Goal: Find specific page/section

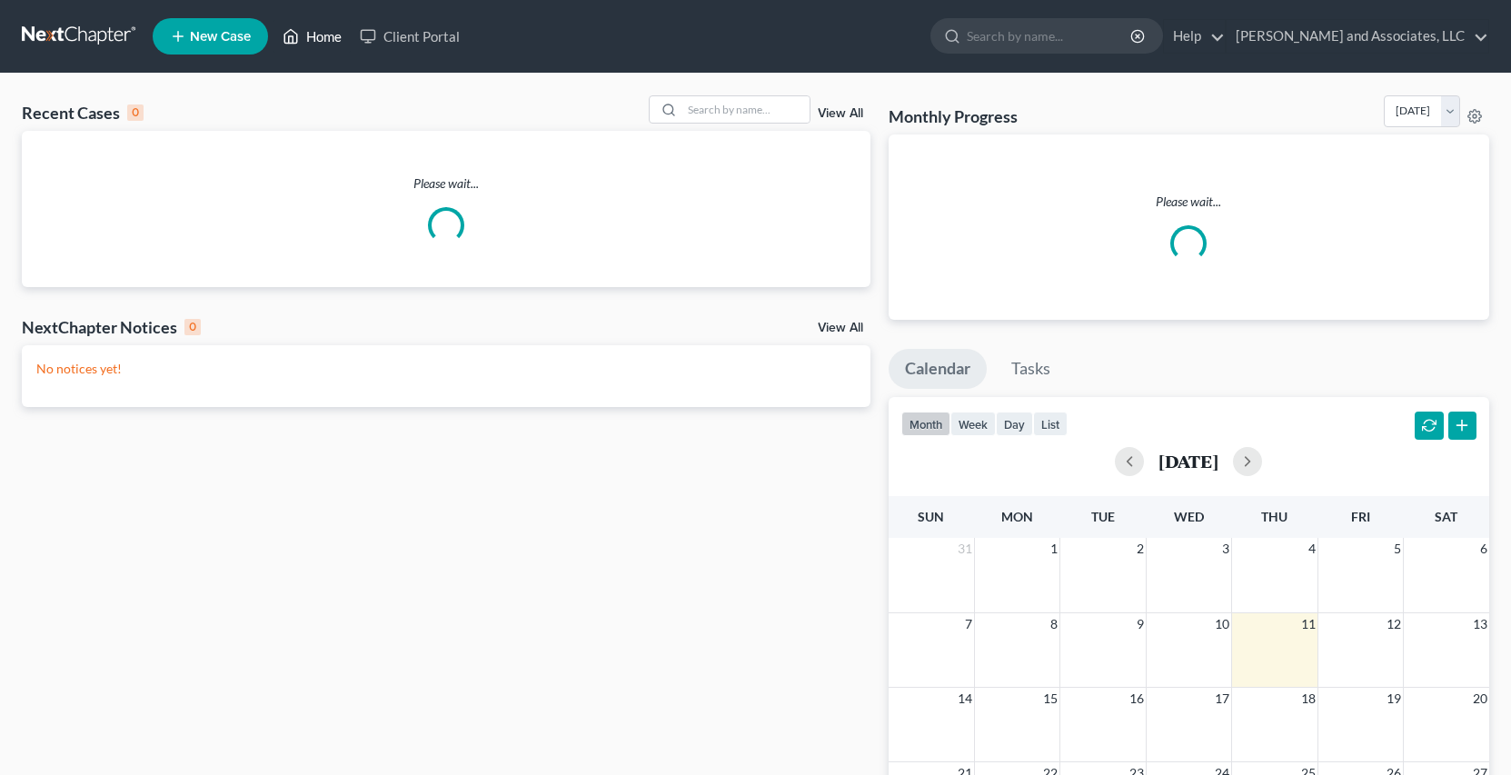
click at [320, 36] on link "Home" at bounding box center [312, 36] width 77 height 33
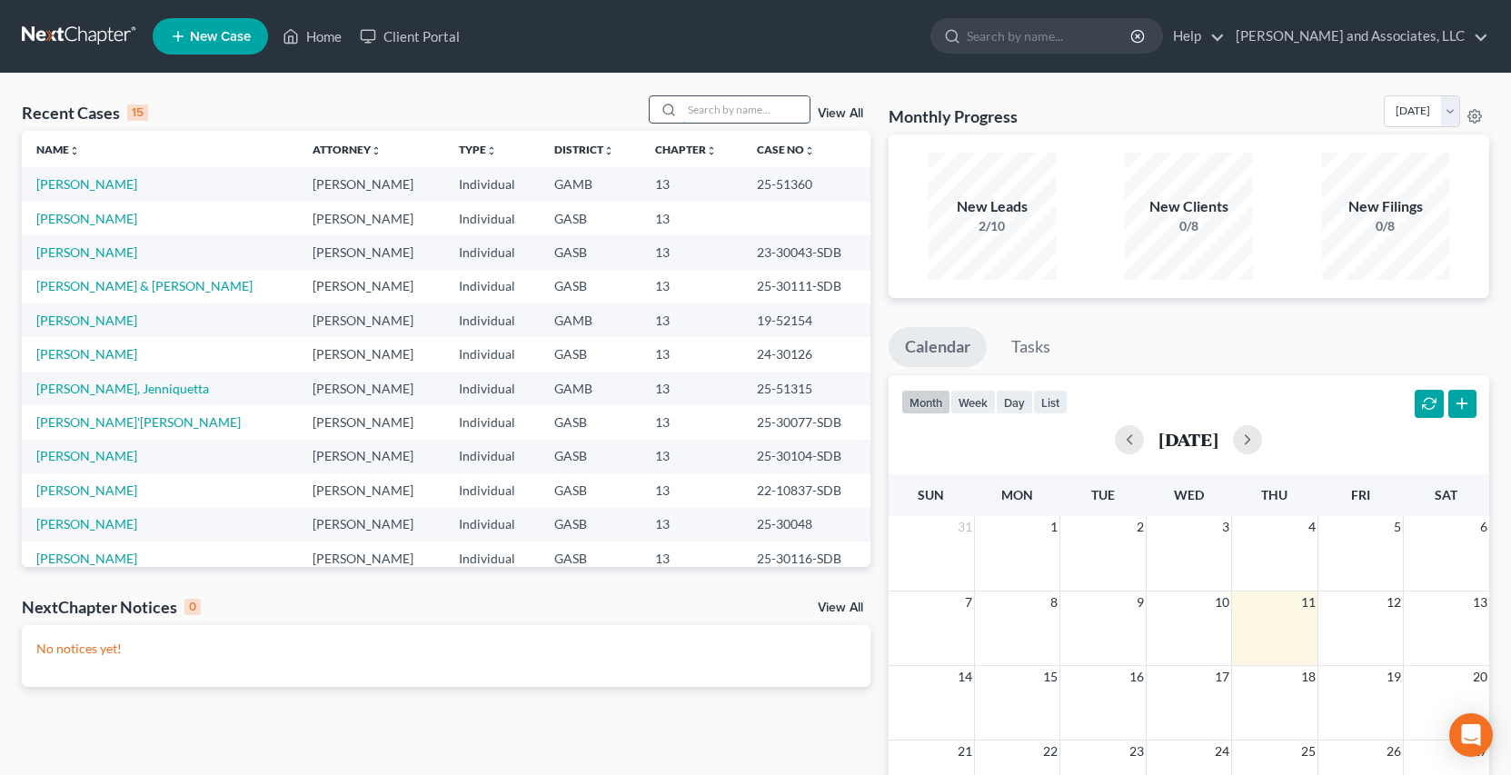
click at [701, 106] on input "search" at bounding box center [745, 109] width 127 height 26
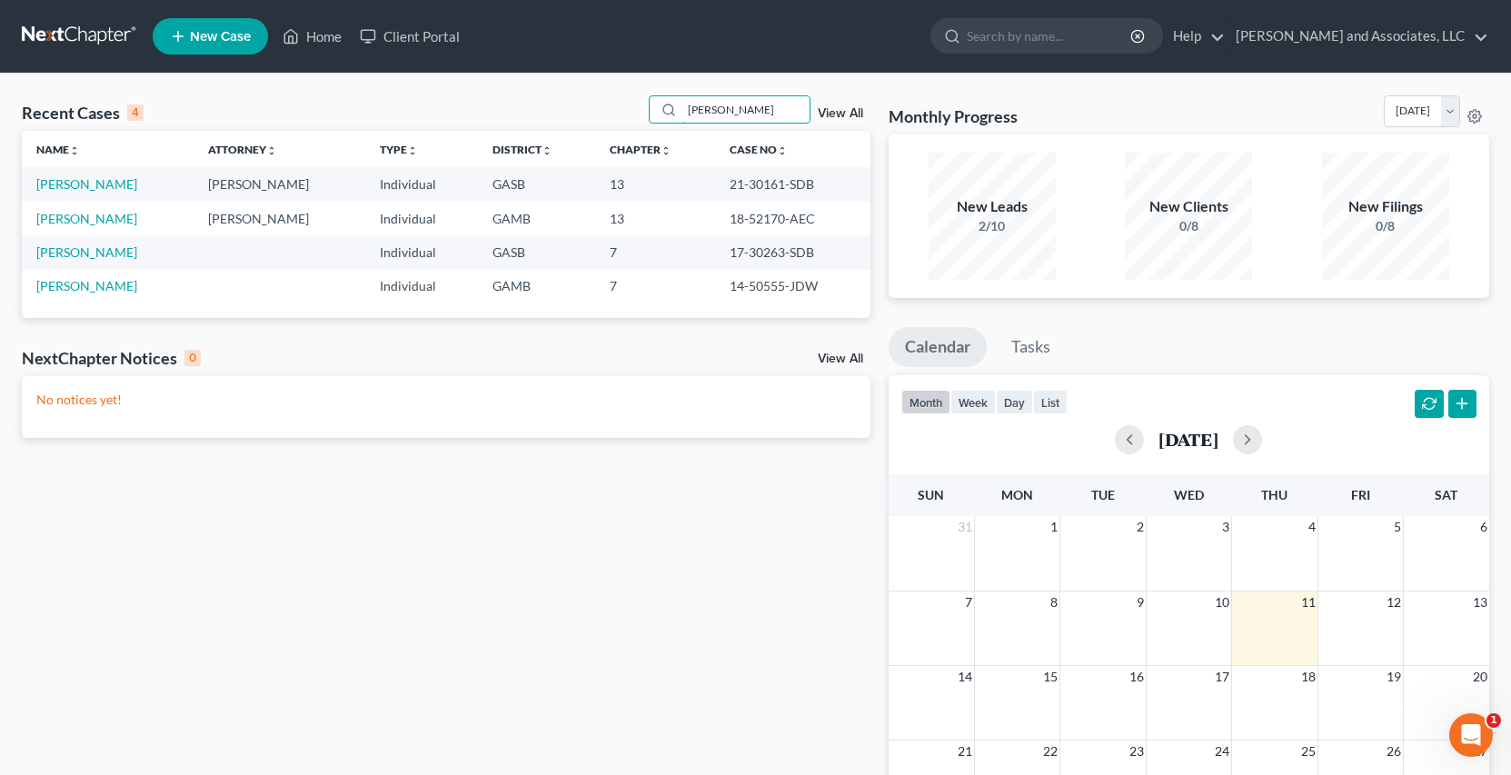
type input "Doris"
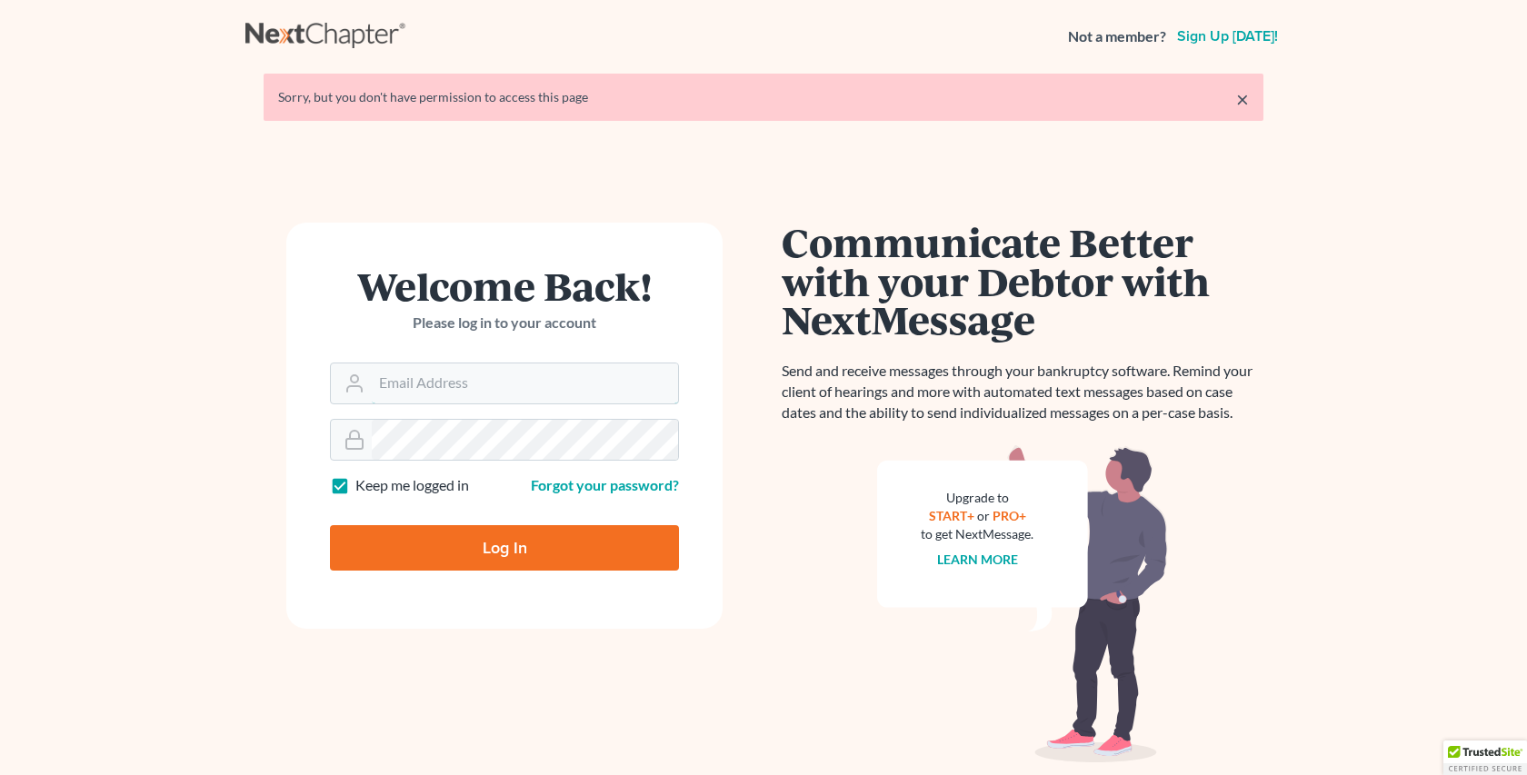
click at [407, 383] on input "Email Address" at bounding box center [525, 383] width 306 height 40
type input "[EMAIL_ADDRESS][DOMAIN_NAME]"
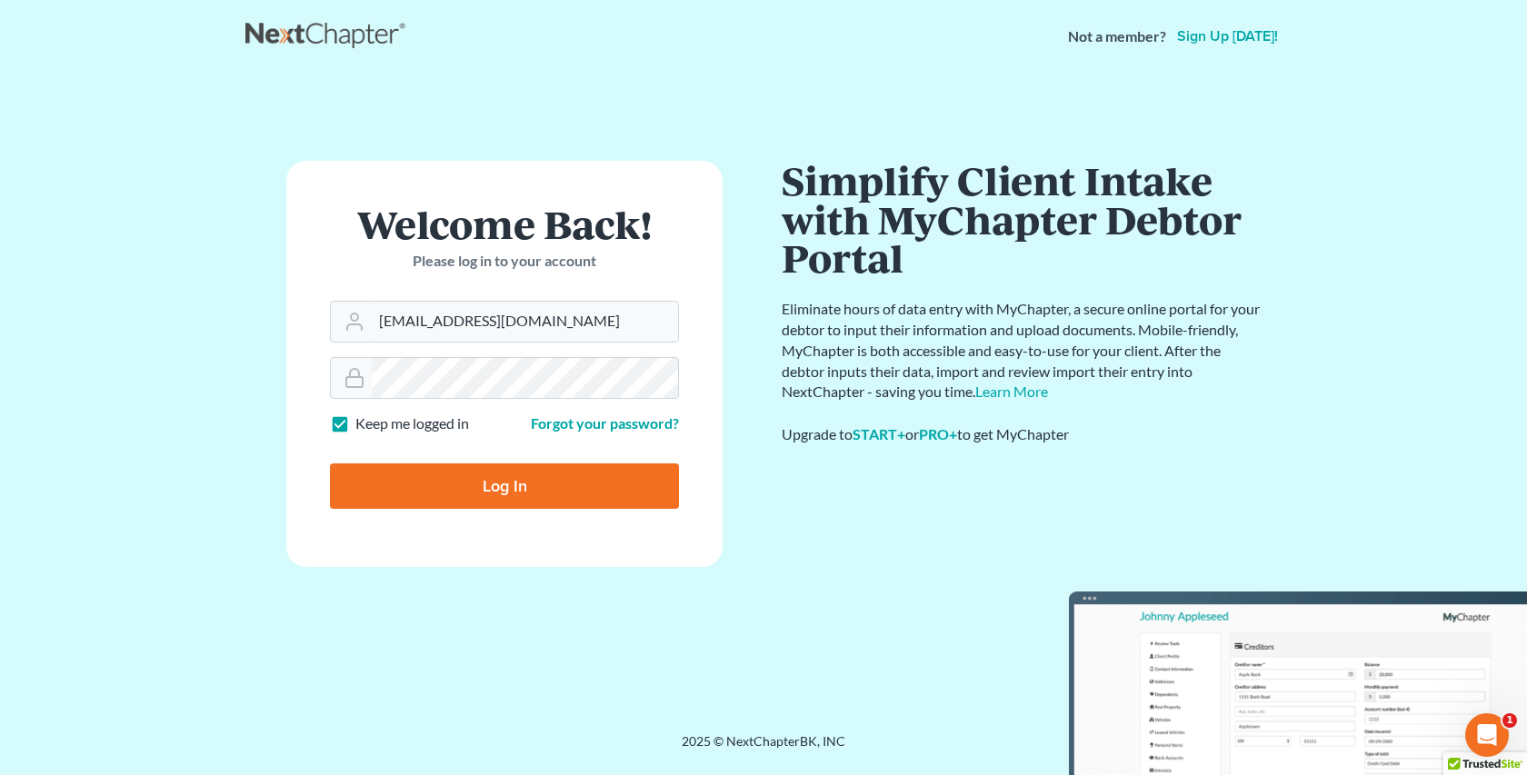
click at [510, 488] on input "Log In" at bounding box center [504, 485] width 349 height 45
type input "Thinking..."
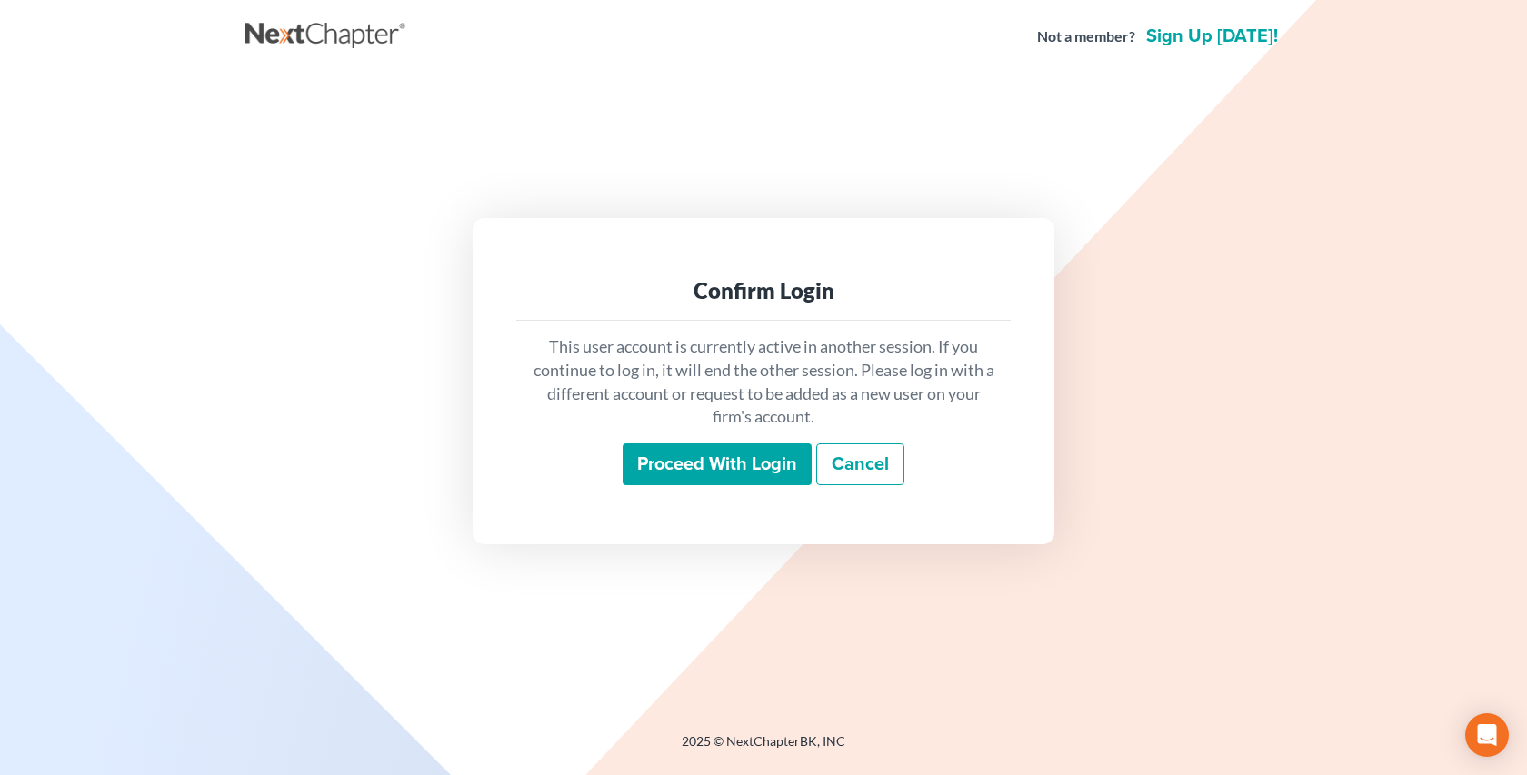
click at [757, 457] on input "Proceed with login" at bounding box center [716, 464] width 189 height 42
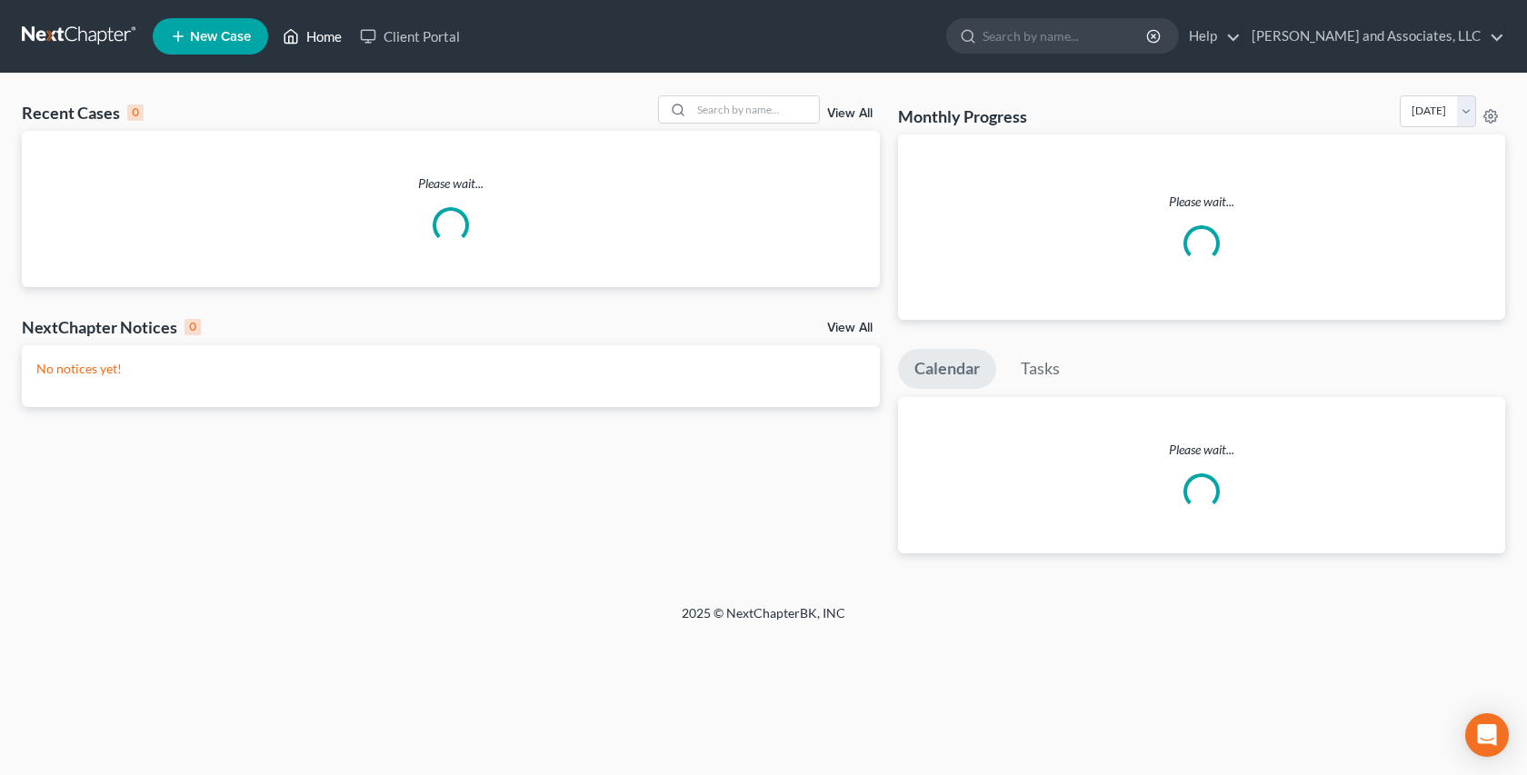
click at [326, 37] on link "Home" at bounding box center [312, 36] width 77 height 33
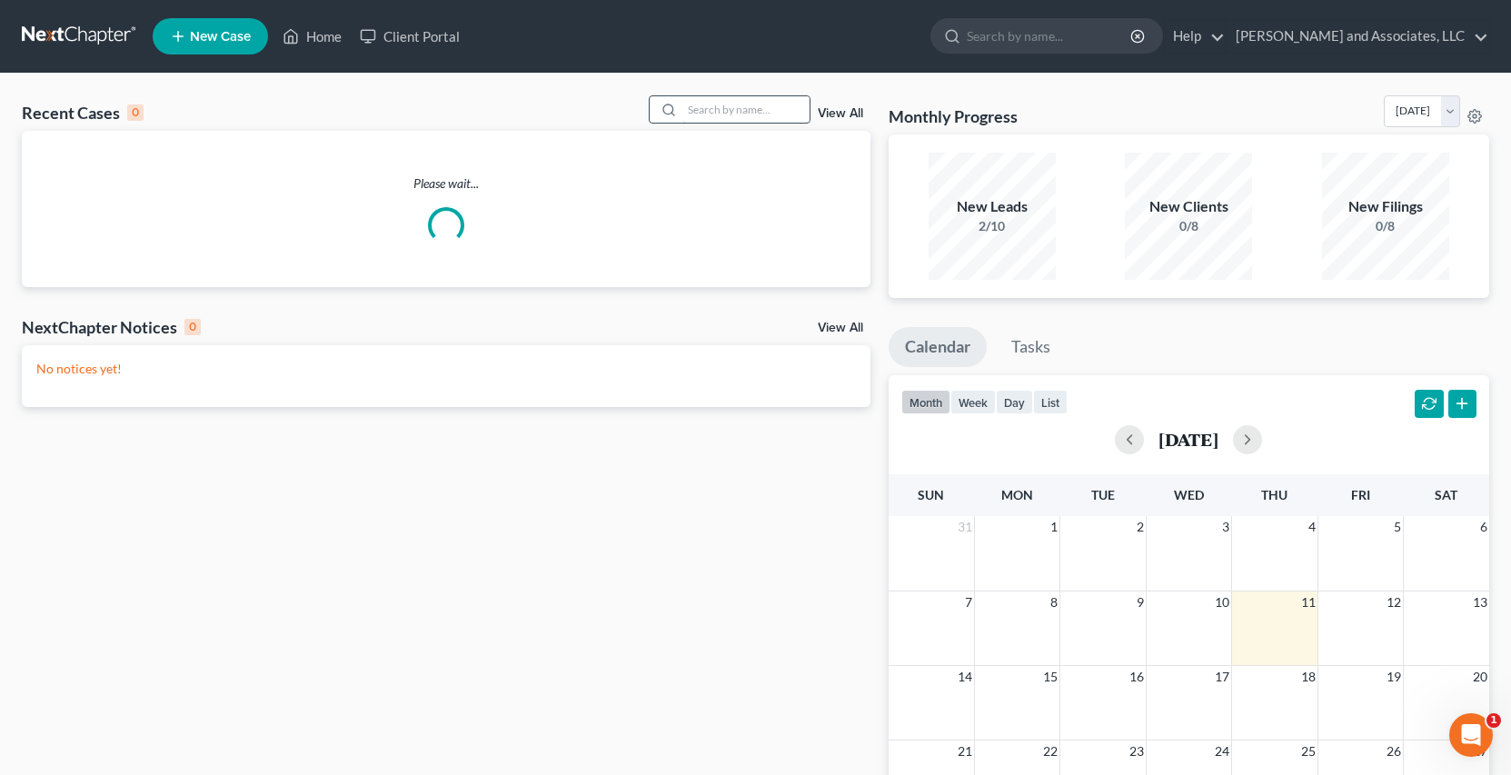
click at [702, 110] on input "search" at bounding box center [745, 109] width 127 height 26
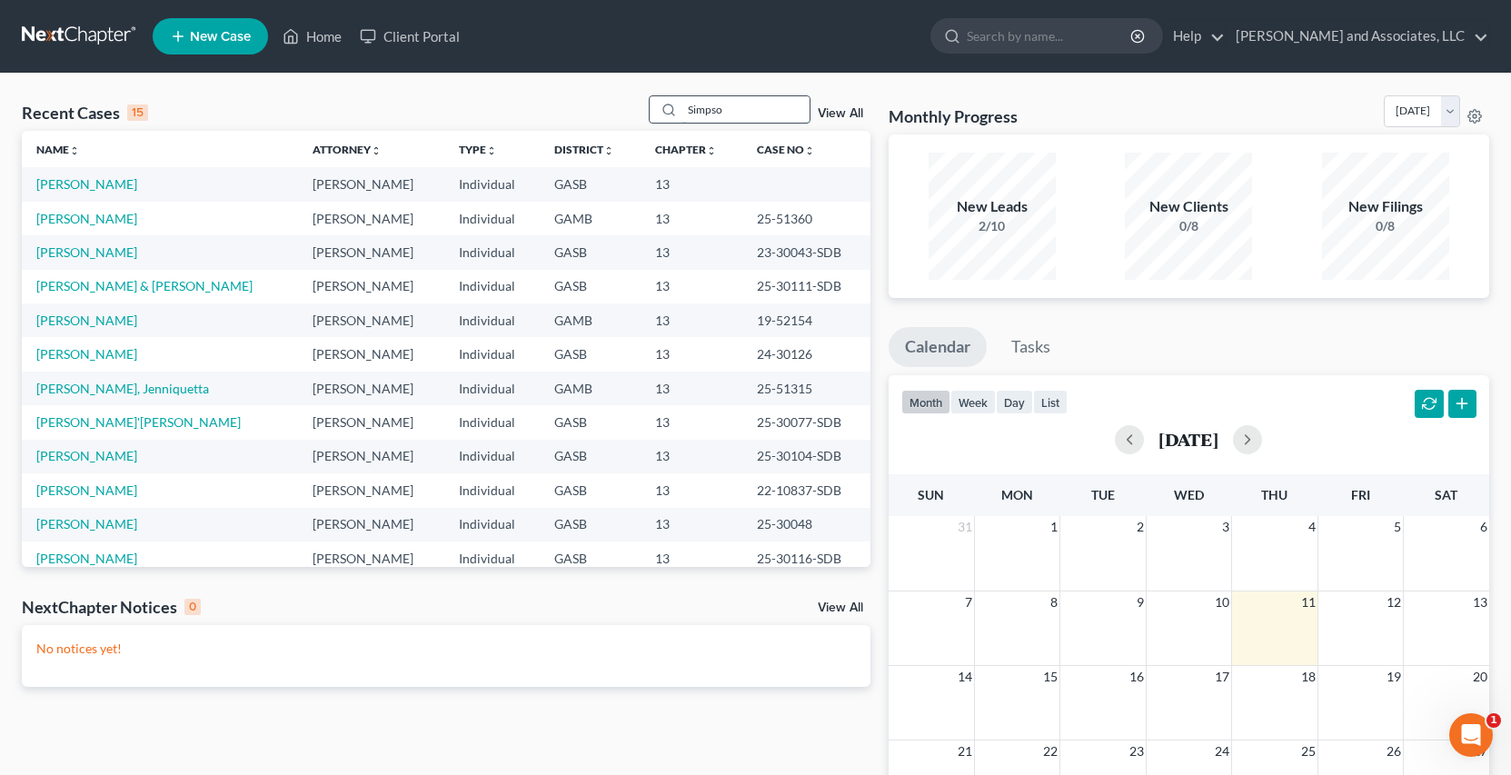
type input "Simpson"
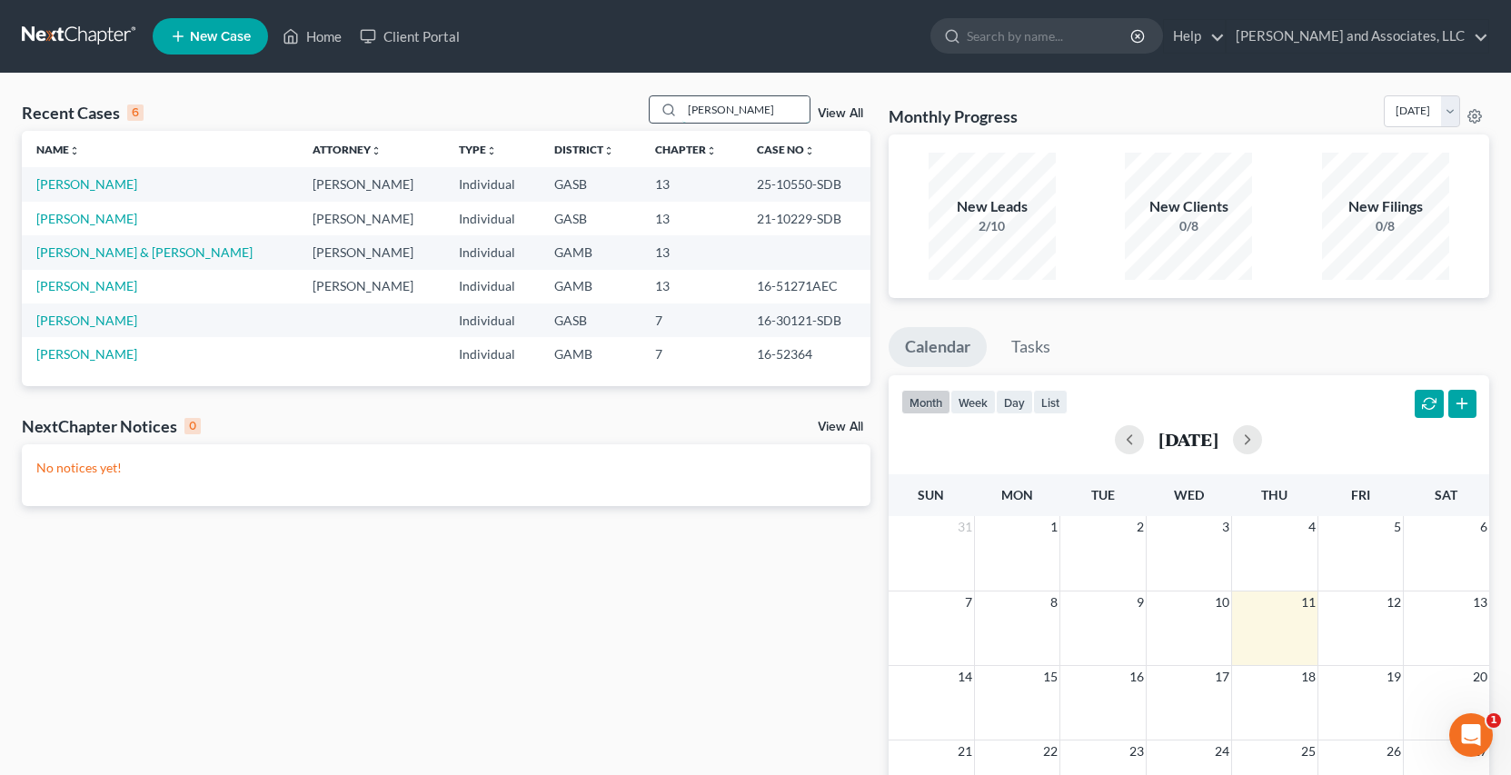
drag, startPoint x: 740, startPoint y: 109, endPoint x: 677, endPoint y: 98, distance: 63.6
click at [672, 102] on div "Simpson" at bounding box center [730, 109] width 162 height 28
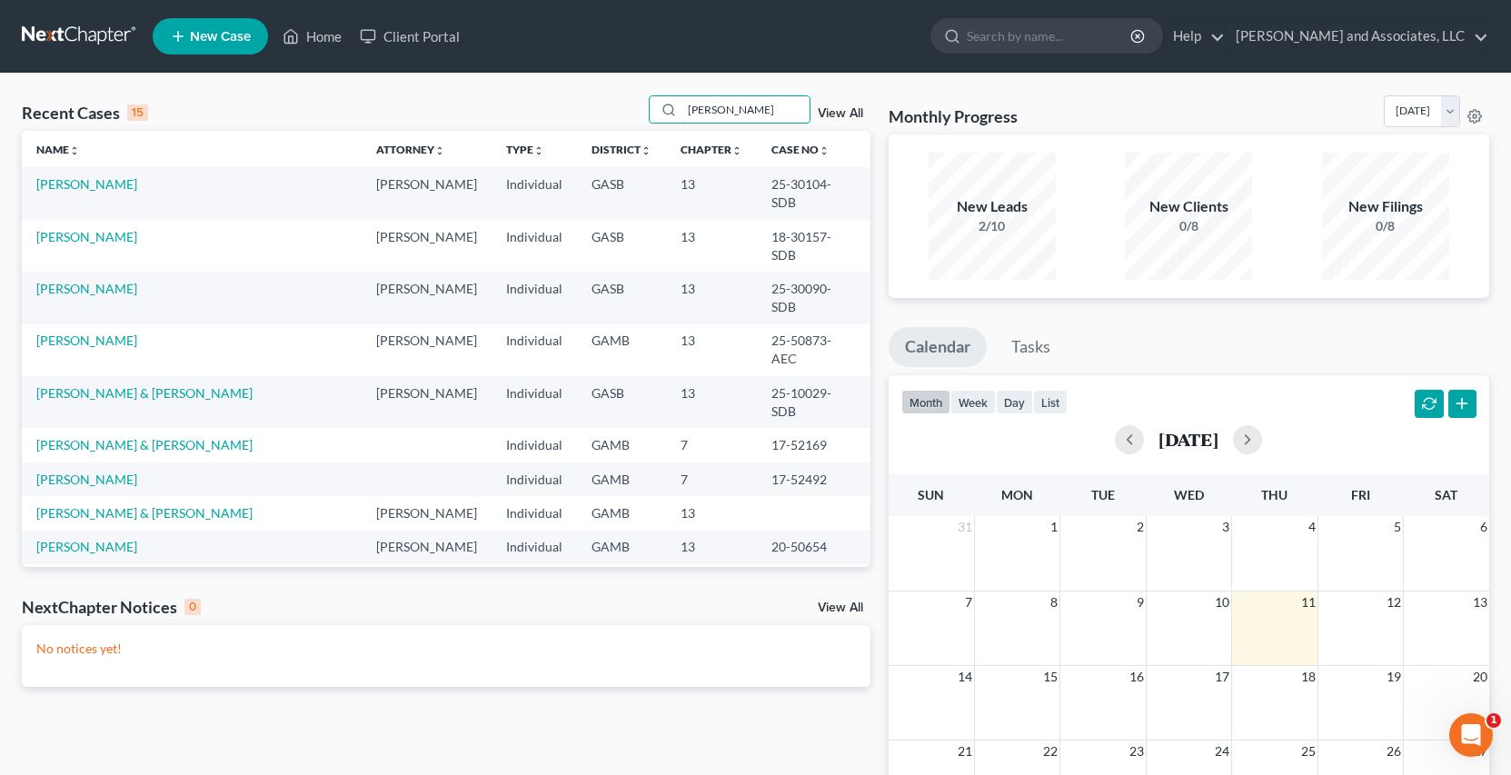
type input "Mary"
